Goal: Task Accomplishment & Management: Complete application form

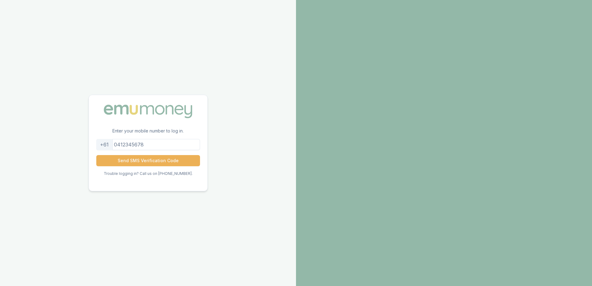
click at [151, 145] on input "tel" at bounding box center [148, 144] width 104 height 11
type input "0469393220"
click at [142, 161] on button "Send SMS Verification Code" at bounding box center [148, 160] width 104 height 11
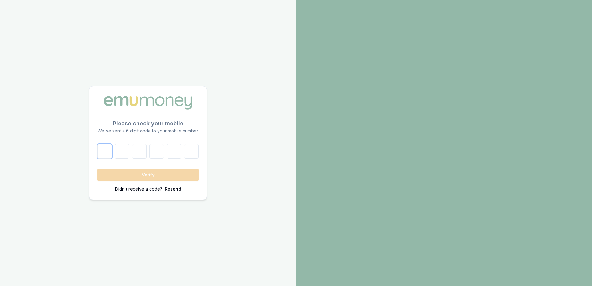
click at [107, 153] on input "number" at bounding box center [104, 151] width 15 height 15
type input "0"
type input "8"
type input "4"
type input "0"
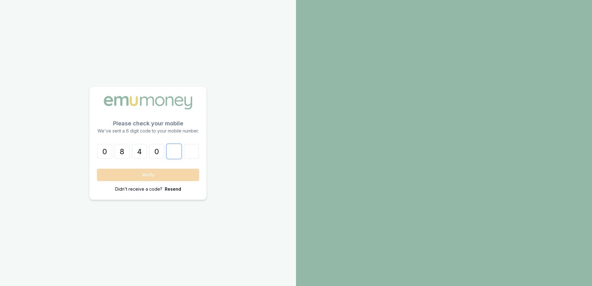
type input "2"
type input "1"
click at [169, 174] on button "Verify" at bounding box center [148, 175] width 102 height 12
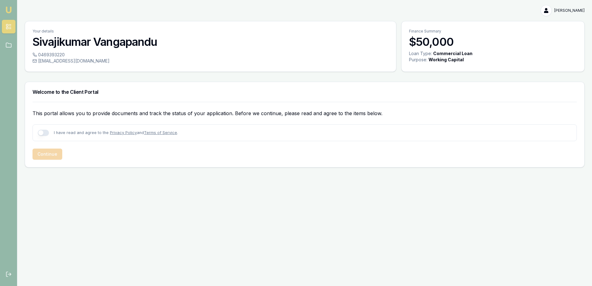
click at [43, 132] on button "button" at bounding box center [43, 133] width 11 height 6
checkbox input "true"
click at [157, 40] on h3 "Sivajikumar Vangapandu" at bounding box center [211, 42] width 356 height 12
click at [116, 40] on h3 "Sivajikumar Vangapandu" at bounding box center [211, 42] width 356 height 12
drag, startPoint x: 84, startPoint y: 183, endPoint x: 69, endPoint y: 175, distance: 17.7
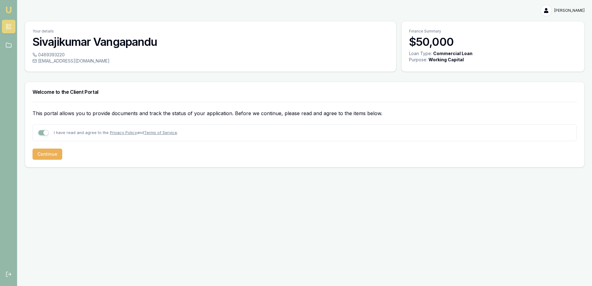
click at [85, 183] on div "Emu Broker Sivajikumar Vangapandu Toggle Menu Your details Sivajikumar Vangapan…" at bounding box center [296, 143] width 592 height 286
drag, startPoint x: 407, startPoint y: 53, endPoint x: 473, endPoint y: 63, distance: 67.4
click at [473, 63] on div "Loan Type: Commercial Loan Purpose: Working Capital" at bounding box center [493, 60] width 183 height 20
drag, startPoint x: 473, startPoint y: 63, endPoint x: 459, endPoint y: 59, distance: 14.6
click at [459, 59] on div "Working Capital" at bounding box center [446, 60] width 35 height 6
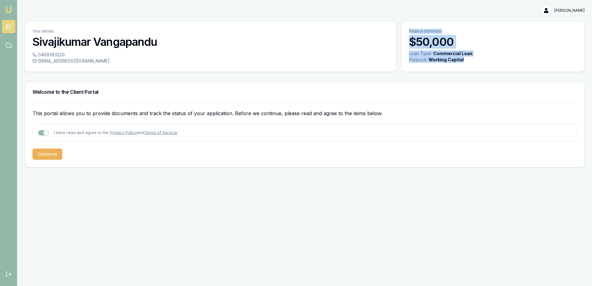
drag, startPoint x: 471, startPoint y: 61, endPoint x: 404, endPoint y: 34, distance: 72.8
click at [404, 34] on div "Finance Summary $50,000 Loan Type: Commercial Loan Purpose: Working Capital" at bounding box center [492, 46] width 183 height 51
click at [289, 58] on div "0469393220" at bounding box center [211, 55] width 356 height 6
click at [150, 222] on div "Emu Broker Sivajikumar Vangapandu Toggle Menu Your details Sivajikumar Vangapan…" at bounding box center [296, 143] width 592 height 286
click at [177, 225] on div "Emu Broker Sivajikumar Vangapandu Toggle Menu Your details Sivajikumar Vangapan…" at bounding box center [296, 143] width 592 height 286
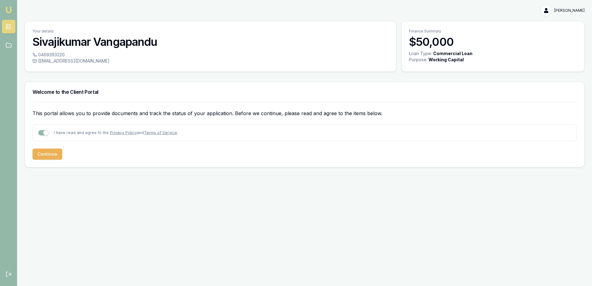
click at [179, 190] on div "Emu Broker Sivajikumar Vangapandu Toggle Menu Your details Sivajikumar Vangapan…" at bounding box center [296, 143] width 592 height 286
click at [101, 181] on div "Emu Broker Sivajikumar Vangapandu Toggle Menu Your details Sivajikumar Vangapan…" at bounding box center [296, 143] width 592 height 286
click at [47, 157] on button "Continue" at bounding box center [48, 154] width 30 height 11
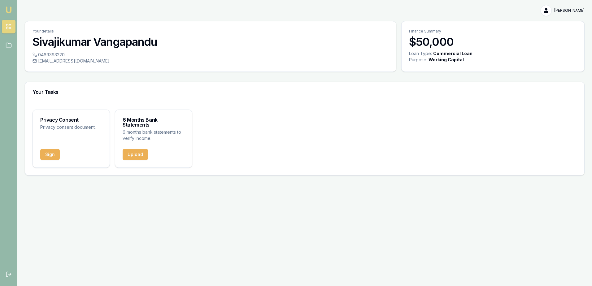
click at [137, 217] on div "Emu Broker Sivajikumar Vangapandu Toggle Menu Your details Sivajikumar Vangapan…" at bounding box center [296, 143] width 592 height 286
click at [10, 8] on img at bounding box center [8, 9] width 7 height 7
click at [399, 16] on div "Sivajikumar Vangapandu Toggle Menu Your details Sivajikumar Vangapandu 04693932…" at bounding box center [296, 90] width 592 height 181
drag, startPoint x: 410, startPoint y: 32, endPoint x: 468, endPoint y: 60, distance: 64.3
click at [468, 60] on div "Finance Summary $50,000 Loan Type: Commercial Loan Purpose: Working Capital" at bounding box center [492, 46] width 183 height 51
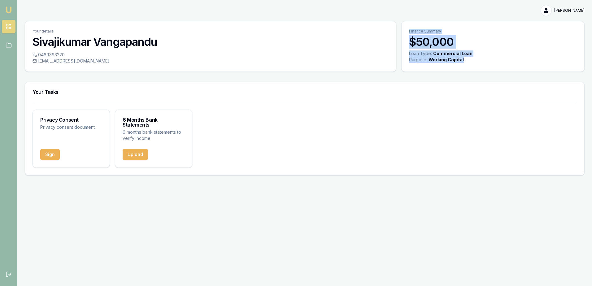
click at [467, 63] on div "Purpose: Working Capital" at bounding box center [493, 60] width 168 height 6
drag, startPoint x: 464, startPoint y: 60, endPoint x: 403, endPoint y: 31, distance: 67.6
click at [403, 31] on div "Finance Summary $50,000 Loan Type: Commercial Loan Purpose: Working Capital" at bounding box center [492, 46] width 183 height 51
drag, startPoint x: 403, startPoint y: 31, endPoint x: 335, endPoint y: 15, distance: 69.4
click at [335, 15] on div "[PERSON_NAME]" at bounding box center [305, 10] width 560 height 11
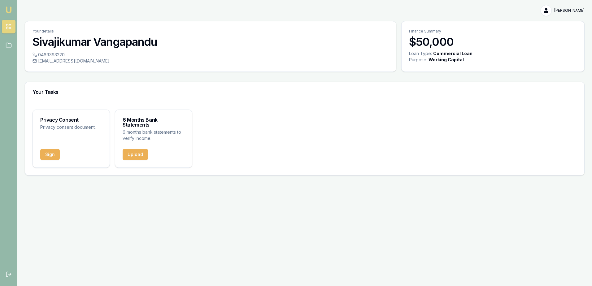
click at [7, 9] on img at bounding box center [8, 9] width 7 height 7
click at [451, 52] on div "Commercial Loan" at bounding box center [452, 53] width 39 height 6
drag, startPoint x: 474, startPoint y: 54, endPoint x: 434, endPoint y: 51, distance: 40.6
click at [434, 51] on div "Loan Type: Commercial Loan" at bounding box center [493, 53] width 168 height 6
drag, startPoint x: 434, startPoint y: 51, endPoint x: 417, endPoint y: 54, distance: 16.9
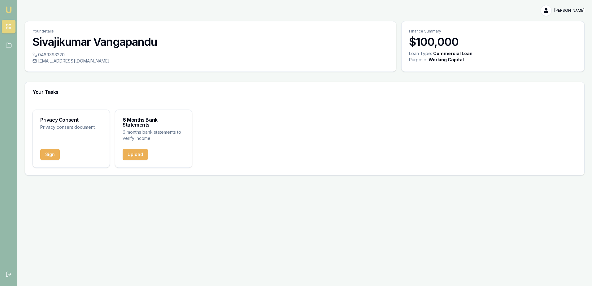
click at [417, 54] on div "Loan Type:" at bounding box center [420, 53] width 23 height 6
click at [322, 50] on div "Your details Sivajikumar Vangapandu" at bounding box center [210, 36] width 371 height 30
click at [55, 151] on button "Sign" at bounding box center [50, 154] width 20 height 11
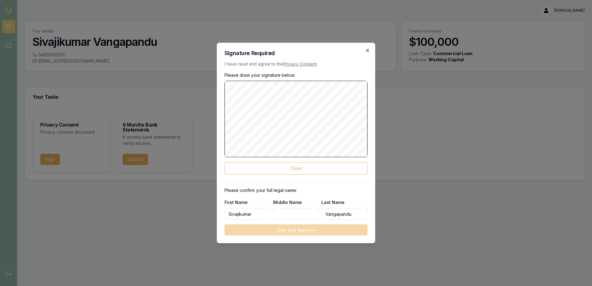
click at [368, 49] on icon "button" at bounding box center [367, 50] width 5 height 5
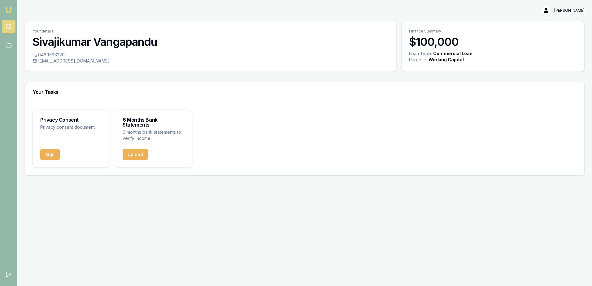
click at [94, 42] on h3 "Sivajikumar Vangapandu" at bounding box center [211, 42] width 356 height 12
click at [92, 42] on h3 "Sivajikumar Vangapandu" at bounding box center [211, 42] width 356 height 12
click at [161, 44] on h3 "Sivajikumar Vangapandu" at bounding box center [211, 42] width 356 height 12
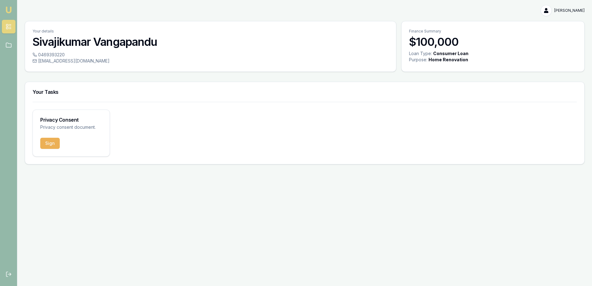
click at [342, 137] on div "Privacy Consent Privacy consent document. Sign" at bounding box center [305, 133] width 545 height 47
click at [52, 144] on button "Sign" at bounding box center [50, 143] width 20 height 11
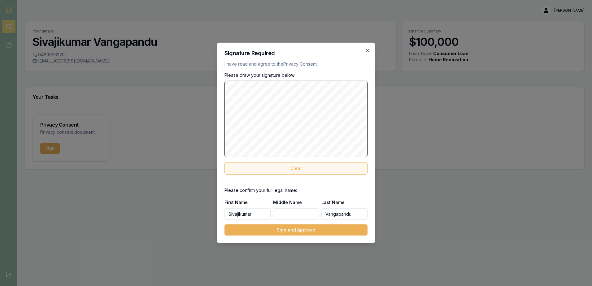
click at [304, 168] on button "Clear" at bounding box center [296, 168] width 143 height 12
click at [294, 217] on input "Middle Name" at bounding box center [296, 213] width 46 height 11
drag, startPoint x: 257, startPoint y: 213, endPoint x: 212, endPoint y: 213, distance: 45.2
click at [212, 213] on body "Emu Broker Sivajikumar Vangapandu Toggle Menu Your details Sivajikumar Vangapan…" at bounding box center [296, 143] width 592 height 286
type input "Shivaji"
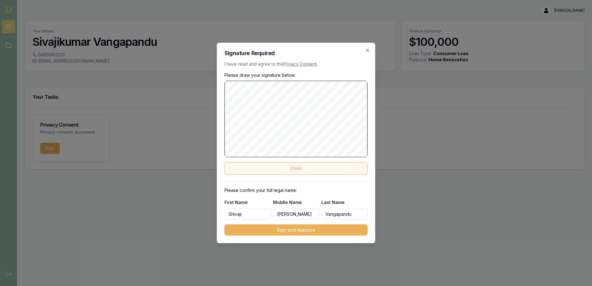
type input "[PERSON_NAME]"
click at [304, 170] on button "Clear" at bounding box center [296, 168] width 143 height 12
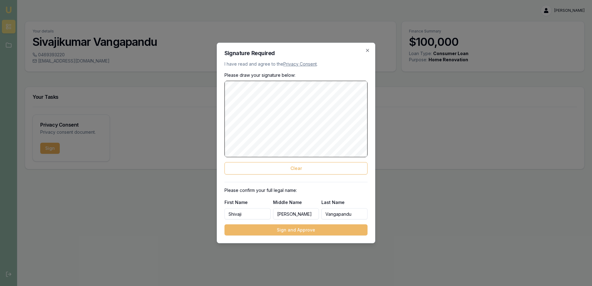
click at [301, 230] on button "Sign and Approve" at bounding box center [296, 230] width 143 height 11
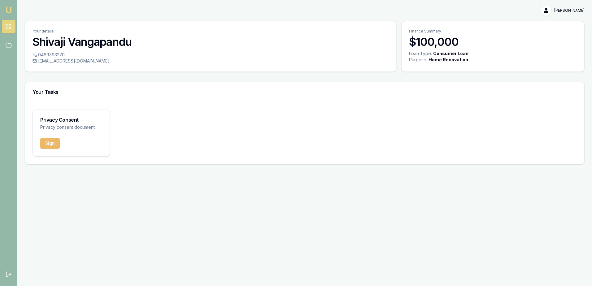
click at [49, 143] on button "Sign" at bounding box center [50, 143] width 20 height 11
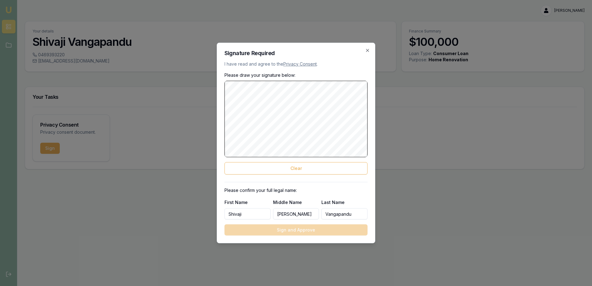
click at [375, 49] on div "Signature Required I have read and agree to the Privacy Consent . Please draw y…" at bounding box center [296, 143] width 159 height 201
click at [369, 50] on icon "button" at bounding box center [367, 50] width 5 height 5
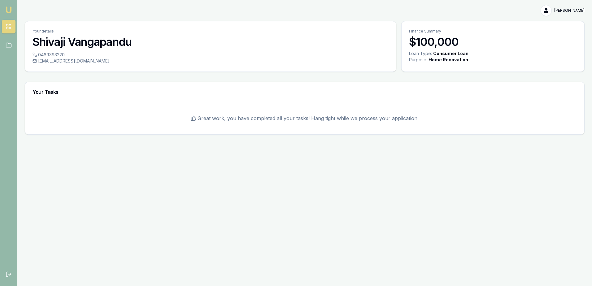
click at [247, 197] on div "Emu Broker [PERSON_NAME] Toggle Menu Your details [PERSON_NAME] 0469393220 [EMA…" at bounding box center [296, 143] width 592 height 286
